Goal: Information Seeking & Learning: Check status

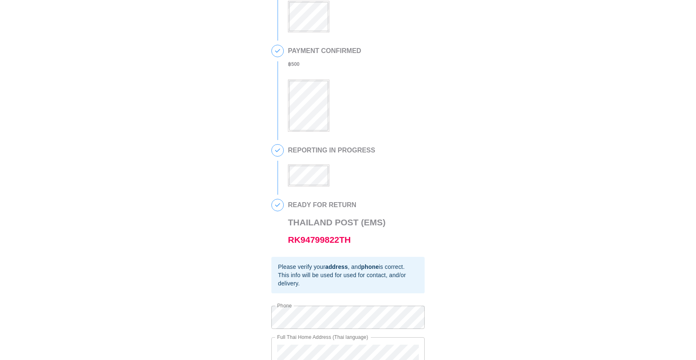
scroll to position [114, 0]
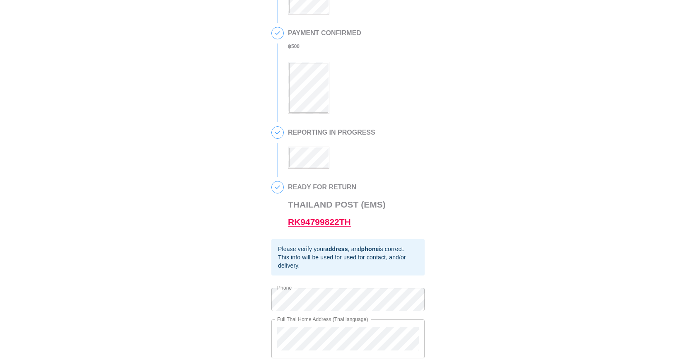
click at [344, 225] on link "RK94799822TH" at bounding box center [319, 222] width 63 height 10
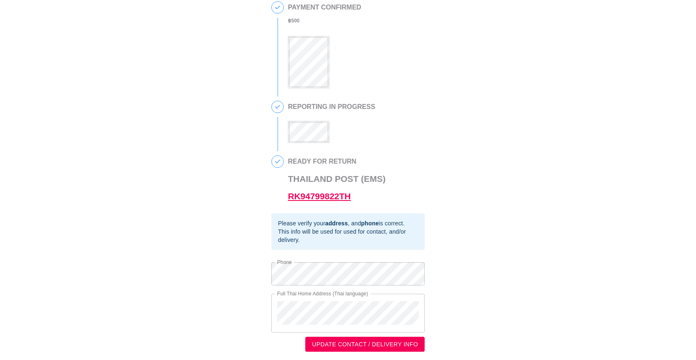
click at [350, 198] on link "RK94799822TH" at bounding box center [319, 196] width 63 height 10
drag, startPoint x: 369, startPoint y: 193, endPoint x: 281, endPoint y: 195, distance: 88.2
click at [281, 195] on div "4 READY FOR RETURN Thailand Post (EMS) RK94799822TH" at bounding box center [347, 184] width 153 height 58
copy link "RK94799822TH"
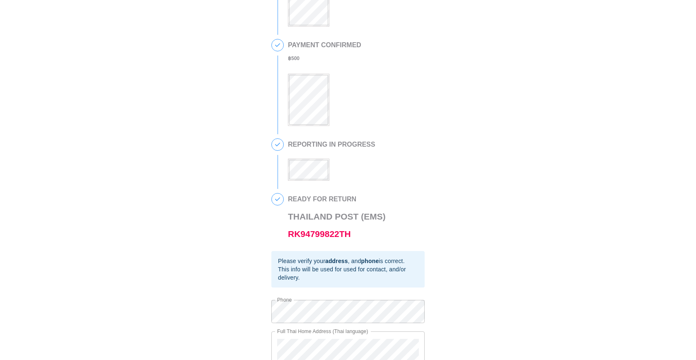
scroll to position [142, 0]
